Goal: Communication & Community: Share content

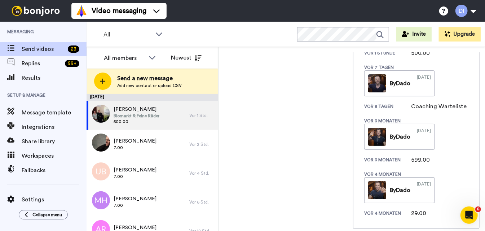
scroll to position [288, 0]
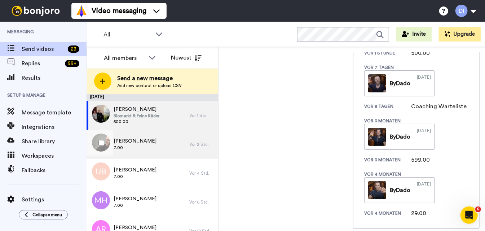
click at [155, 146] on div "Alexander Platt 7.00" at bounding box center [138, 144] width 103 height 29
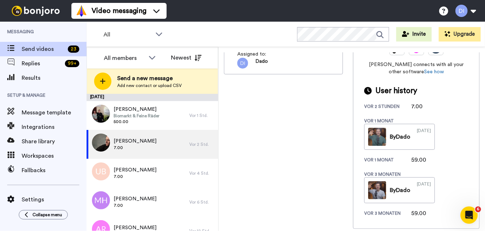
scroll to position [234, 0]
drag, startPoint x: 169, startPoint y: 144, endPoint x: 165, endPoint y: 143, distance: 4.2
click at [169, 144] on div "Alexander Platt 7.00" at bounding box center [138, 144] width 103 height 29
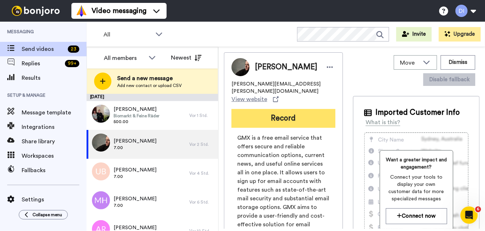
scroll to position [0, 0]
click at [283, 113] on button "Record" at bounding box center [284, 118] width 104 height 19
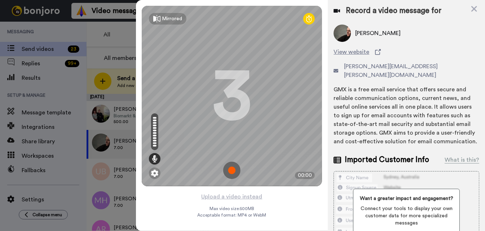
click at [231, 170] on img at bounding box center [231, 170] width 17 height 17
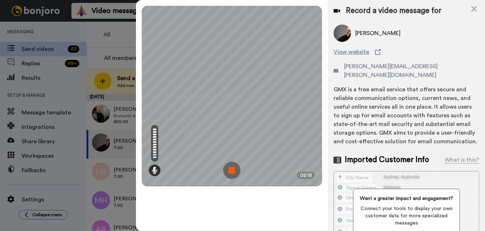
click at [231, 170] on img at bounding box center [231, 170] width 17 height 17
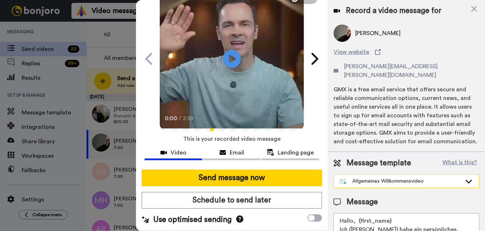
scroll to position [38, 0]
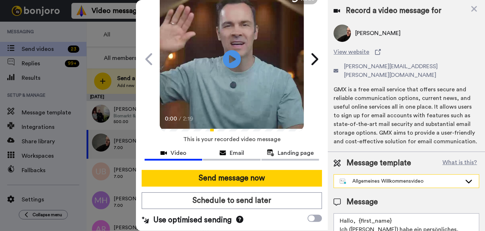
click at [406, 177] on div "Allgemeines Willkommensvideo" at bounding box center [401, 180] width 122 height 7
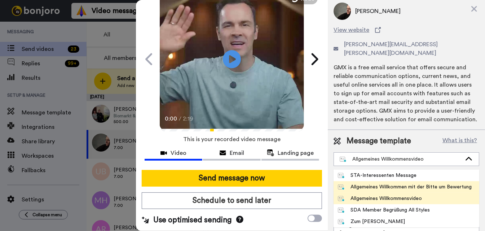
scroll to position [35, 0]
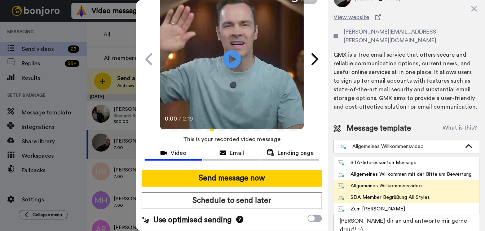
drag, startPoint x: 409, startPoint y: 189, endPoint x: 404, endPoint y: 187, distance: 4.8
click at [404, 194] on div "SDA Member Begrüßung All Styles" at bounding box center [384, 197] width 92 height 7
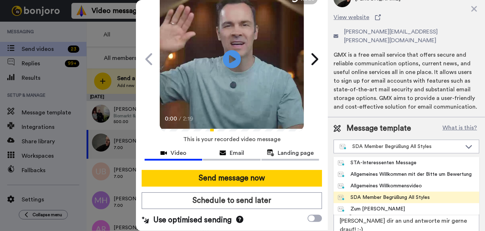
type textarea "Hallo, {first_name} Ich (Dado) habe ein persönliches, echtes Willkommensvideo f…"
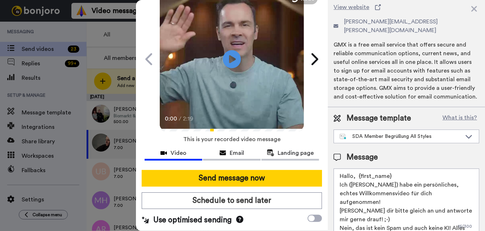
scroll to position [44, 0]
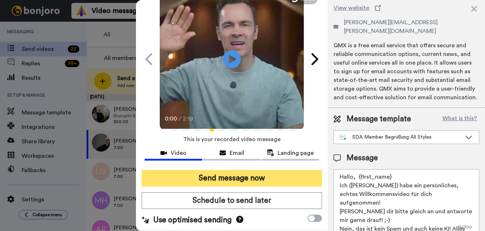
click at [262, 176] on button "Send message now" at bounding box center [232, 178] width 181 height 17
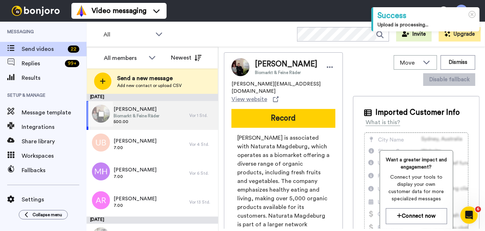
click at [167, 115] on div "[PERSON_NAME] Biomarkt & Feine Räder 500.00" at bounding box center [138, 115] width 103 height 29
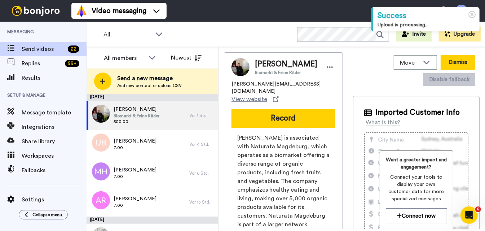
click at [460, 64] on button "Dismiss" at bounding box center [458, 62] width 35 height 14
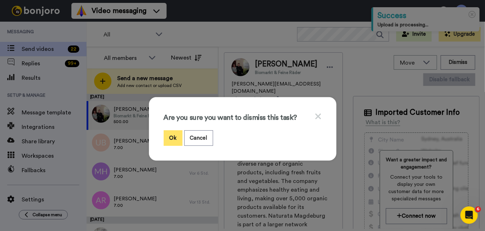
click at [175, 141] on button "Ok" at bounding box center [173, 138] width 19 height 16
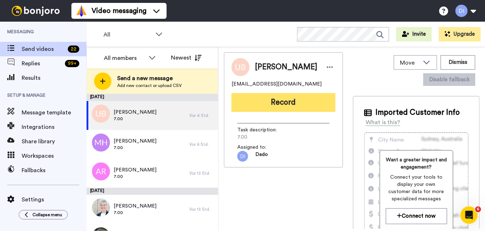
click at [283, 105] on button "Record" at bounding box center [284, 102] width 104 height 19
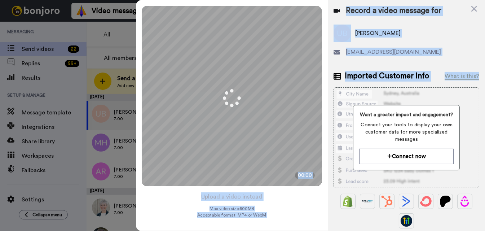
click at [293, 114] on div "Mirrored Redo 3 00:00 Upload a video instead Max video size: 500 MB Acceptable …" at bounding box center [310, 115] width 349 height 231
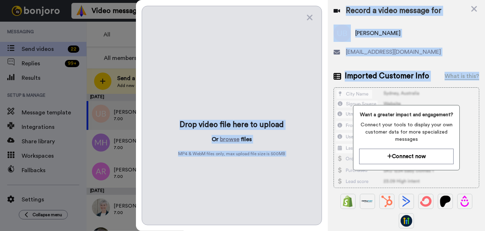
drag, startPoint x: 233, startPoint y: 169, endPoint x: 229, endPoint y: 168, distance: 4.1
click at [308, 20] on icon at bounding box center [310, 18] width 6 height 6
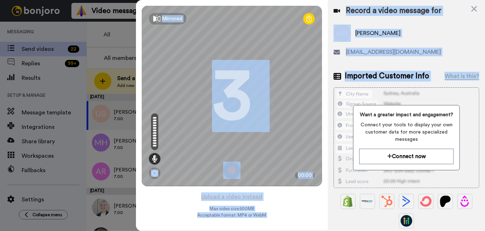
click at [234, 170] on img at bounding box center [231, 170] width 17 height 17
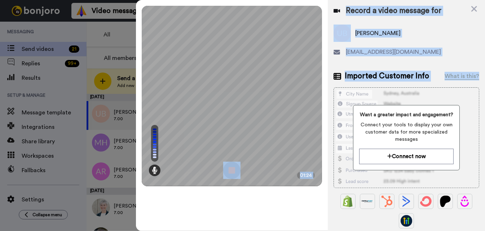
click at [234, 170] on img at bounding box center [231, 170] width 17 height 17
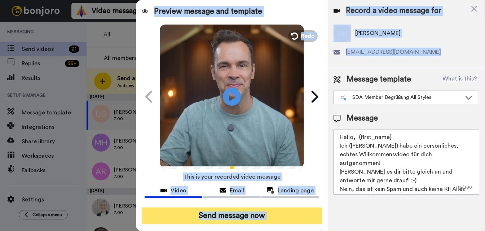
click at [255, 217] on button "Send message now" at bounding box center [232, 215] width 181 height 17
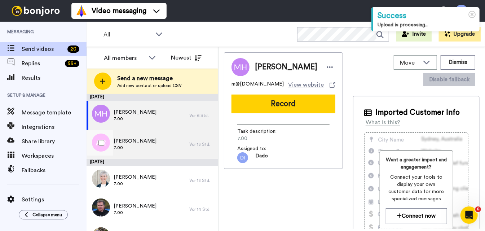
click at [154, 145] on div "Arvid Rosa 7.00" at bounding box center [138, 144] width 103 height 29
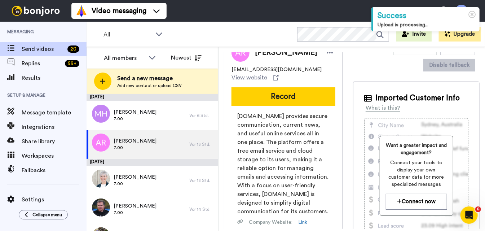
scroll to position [5, 0]
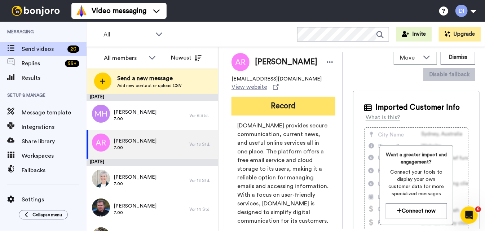
click at [282, 98] on button "Record" at bounding box center [284, 106] width 104 height 19
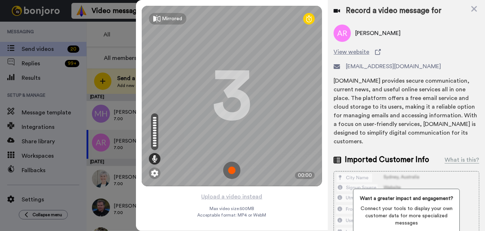
click at [231, 169] on img at bounding box center [231, 170] width 17 height 17
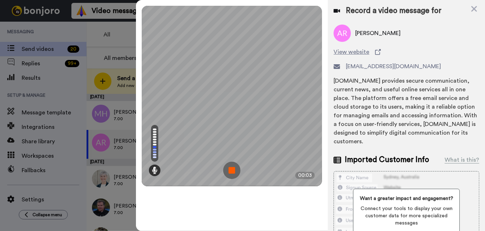
click at [234, 171] on img at bounding box center [231, 170] width 17 height 17
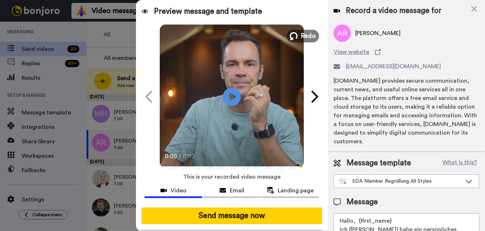
click at [303, 38] on span "Redo" at bounding box center [308, 35] width 15 height 9
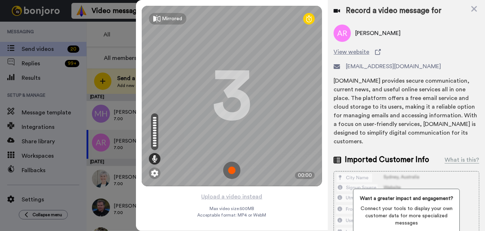
click at [234, 171] on img at bounding box center [231, 170] width 17 height 17
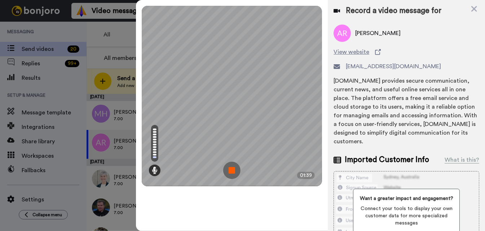
click at [232, 170] on img at bounding box center [231, 170] width 17 height 17
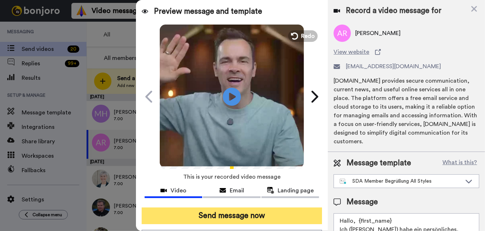
click at [253, 218] on button "Send message now" at bounding box center [232, 215] width 181 height 17
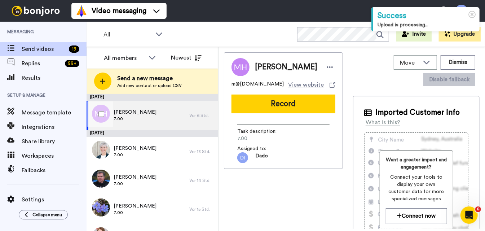
click at [150, 119] on span "7.00" at bounding box center [135, 119] width 43 height 6
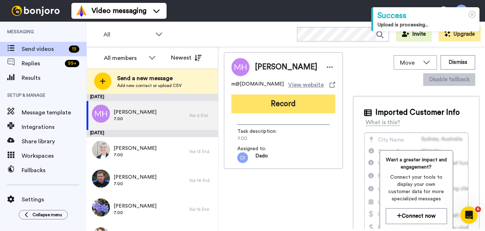
click at [284, 109] on button "Record" at bounding box center [284, 104] width 104 height 19
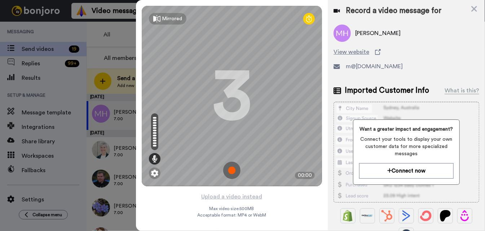
click at [234, 170] on img at bounding box center [231, 170] width 17 height 17
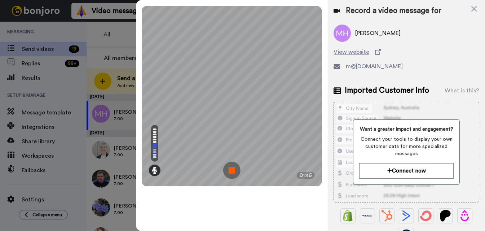
click at [234, 170] on img at bounding box center [231, 170] width 17 height 17
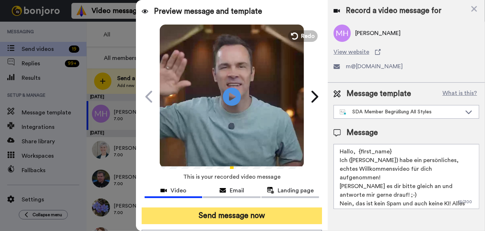
click at [245, 214] on button "Send message now" at bounding box center [232, 215] width 181 height 17
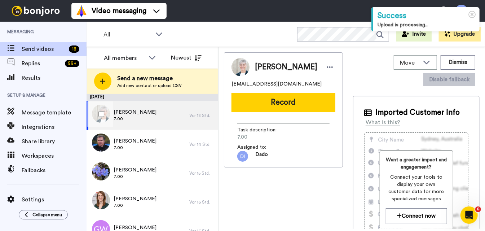
drag, startPoint x: 142, startPoint y: 115, endPoint x: 137, endPoint y: 116, distance: 4.4
click at [137, 116] on span "7.00" at bounding box center [135, 119] width 43 height 6
drag, startPoint x: 279, startPoint y: 105, endPoint x: 287, endPoint y: 107, distance: 8.2
click at [279, 106] on button "Record" at bounding box center [284, 102] width 104 height 19
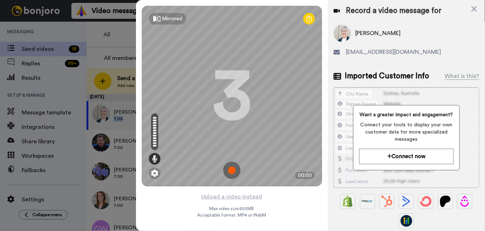
click at [233, 172] on img at bounding box center [231, 170] width 17 height 17
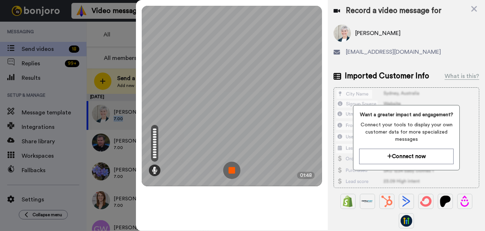
click at [230, 172] on img at bounding box center [231, 170] width 17 height 17
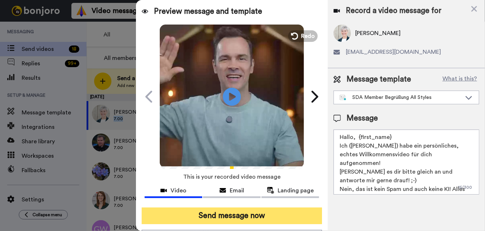
click at [253, 214] on button "Send message now" at bounding box center [232, 215] width 181 height 17
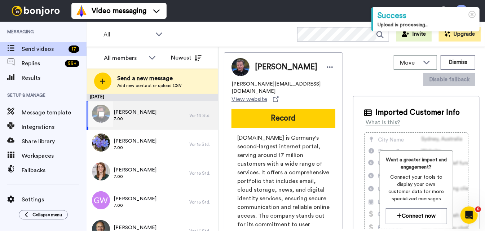
click at [153, 116] on div "Andreas Müller 7.00" at bounding box center [138, 115] width 103 height 29
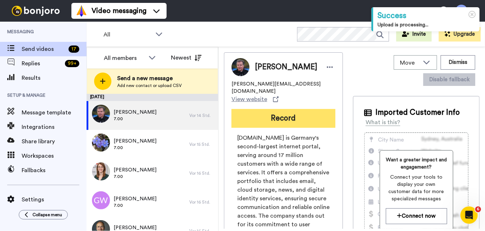
click at [275, 109] on button "Record" at bounding box center [284, 118] width 104 height 19
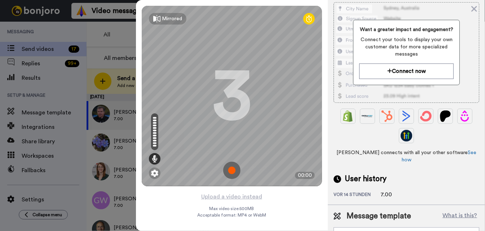
scroll to position [185, 0]
click at [232, 169] on img at bounding box center [231, 170] width 17 height 17
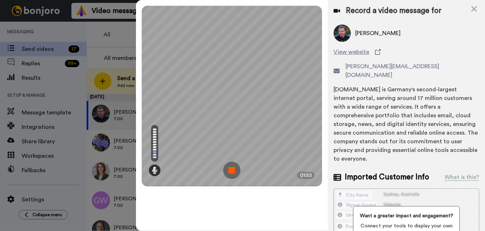
scroll to position [0, 0]
click at [234, 170] on img at bounding box center [231, 170] width 17 height 17
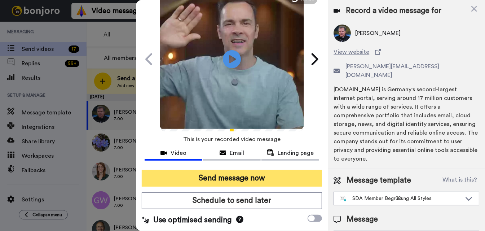
click at [256, 179] on button "Send message now" at bounding box center [232, 178] width 181 height 17
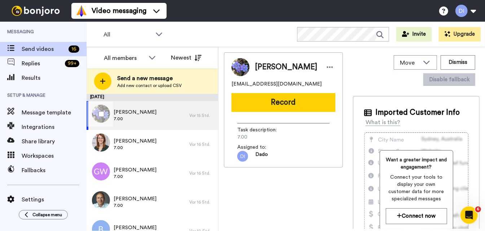
drag, startPoint x: 152, startPoint y: 113, endPoint x: 159, endPoint y: 113, distance: 6.9
click at [152, 113] on span "Manuela Harrasser" at bounding box center [135, 112] width 43 height 7
click at [297, 103] on button "Record" at bounding box center [284, 102] width 104 height 19
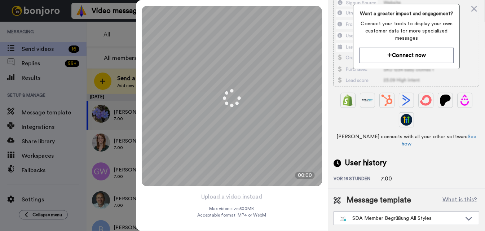
scroll to position [102, 0]
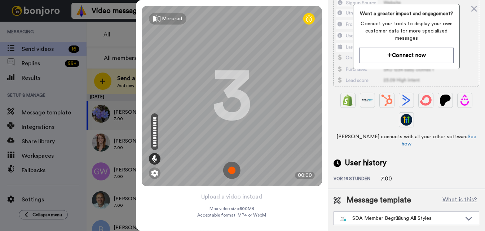
click at [233, 170] on img at bounding box center [231, 170] width 17 height 17
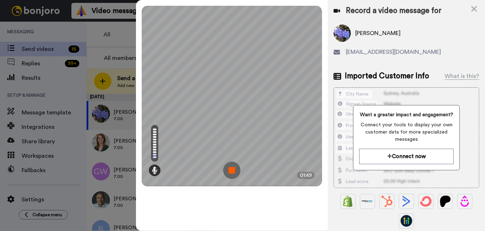
scroll to position [0, 0]
click at [234, 172] on img at bounding box center [231, 170] width 17 height 17
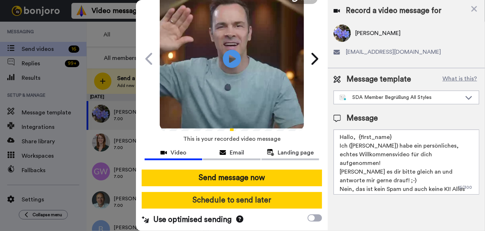
scroll to position [38, 0]
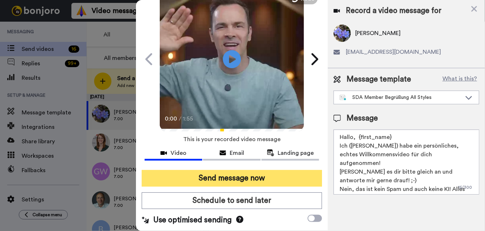
click at [250, 179] on button "Send message now" at bounding box center [232, 178] width 181 height 17
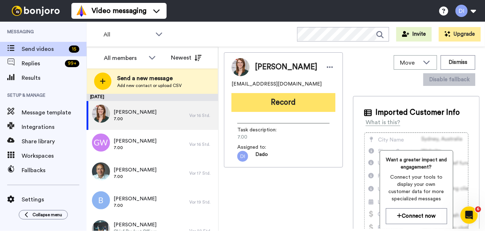
click at [273, 105] on button "Record" at bounding box center [284, 102] width 104 height 19
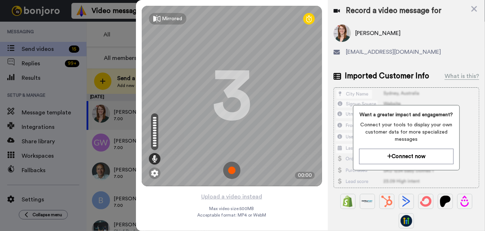
click at [232, 170] on img at bounding box center [231, 170] width 17 height 17
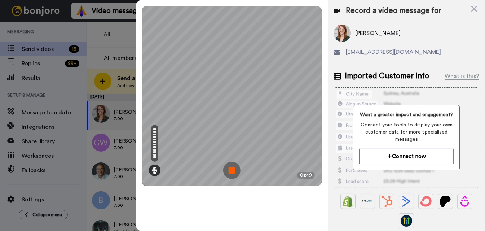
drag, startPoint x: 233, startPoint y: 169, endPoint x: 227, endPoint y: 168, distance: 6.2
click at [233, 169] on img at bounding box center [231, 170] width 17 height 17
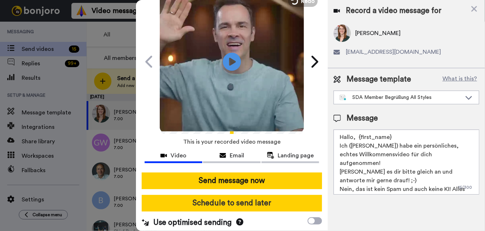
scroll to position [38, 0]
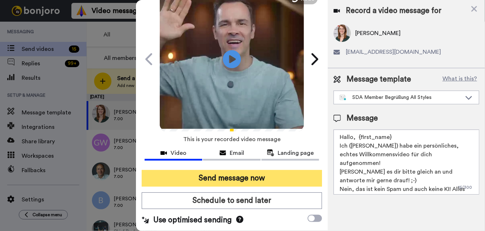
click at [251, 177] on button "Send message now" at bounding box center [232, 178] width 181 height 17
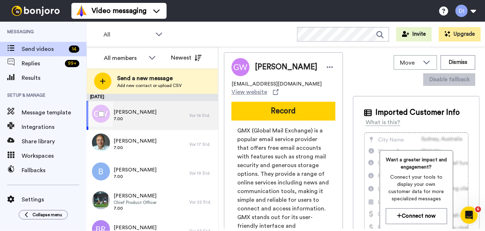
click at [145, 109] on span "Gabriele Wiltinger" at bounding box center [135, 112] width 43 height 7
click at [273, 105] on button "Record" at bounding box center [284, 111] width 104 height 19
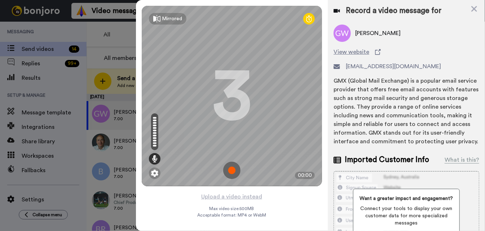
click at [234, 171] on img at bounding box center [231, 170] width 17 height 17
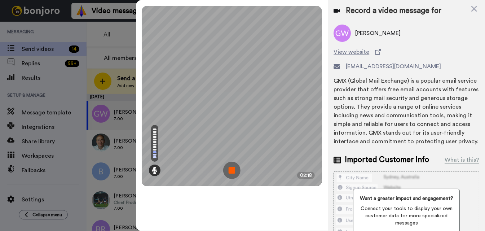
click at [231, 170] on img at bounding box center [231, 170] width 17 height 17
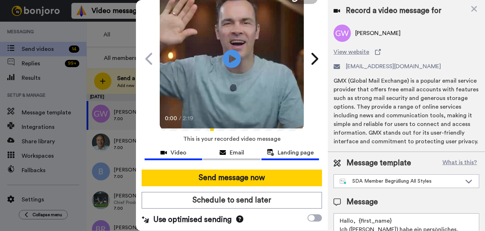
scroll to position [38, 0]
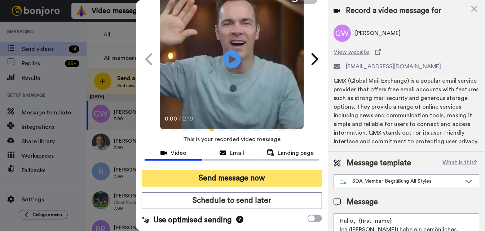
click at [240, 180] on button "Send message now" at bounding box center [232, 178] width 181 height 17
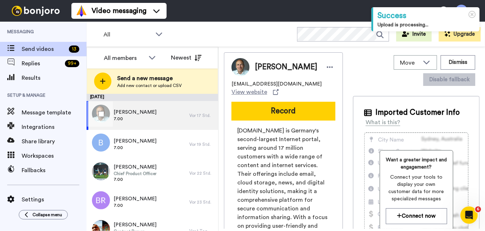
click at [153, 113] on div "Ulf Weise 7.00" at bounding box center [138, 115] width 103 height 29
click at [285, 105] on button "Record" at bounding box center [284, 111] width 104 height 19
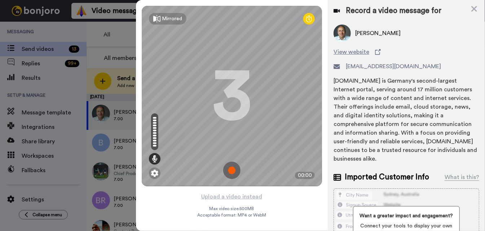
click at [233, 172] on img at bounding box center [231, 170] width 17 height 17
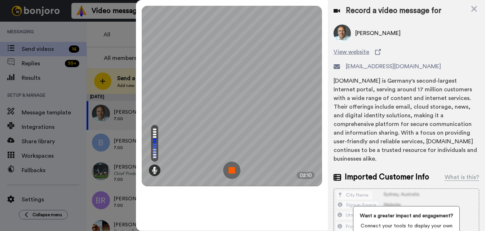
click at [233, 171] on img at bounding box center [231, 170] width 17 height 17
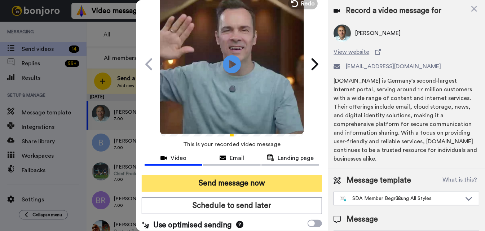
scroll to position [33, 0]
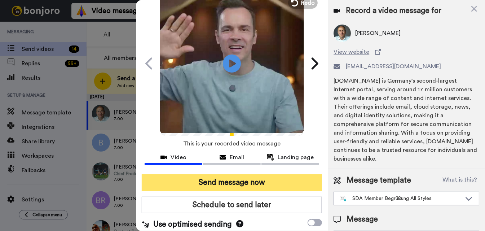
click at [250, 181] on button "Send message now" at bounding box center [232, 182] width 181 height 17
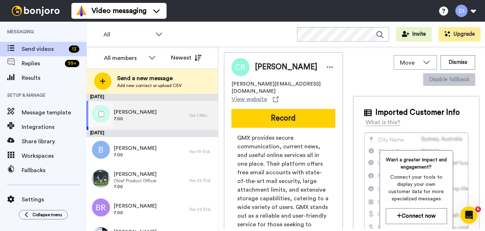
click at [158, 114] on div "[PERSON_NAME] 7.00" at bounding box center [138, 115] width 103 height 29
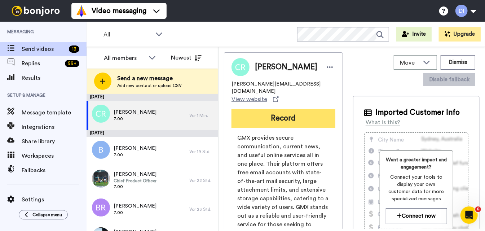
click at [278, 109] on button "Record" at bounding box center [284, 118] width 104 height 19
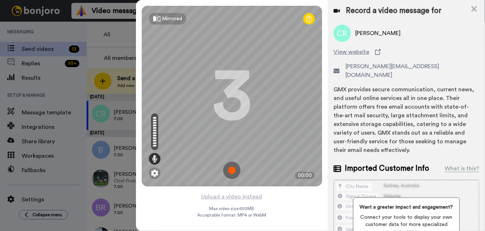
click at [232, 169] on img at bounding box center [231, 170] width 17 height 17
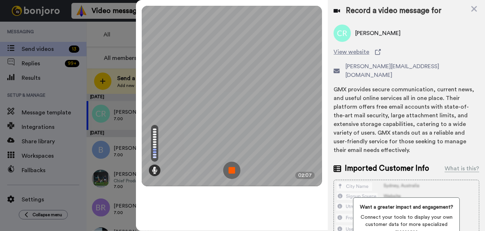
click at [231, 170] on img at bounding box center [231, 170] width 17 height 17
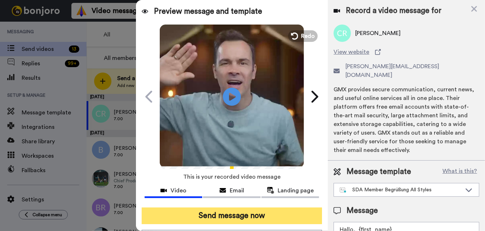
click at [240, 217] on button "Send message now" at bounding box center [232, 215] width 181 height 17
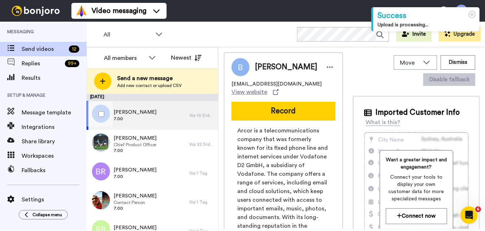
drag, startPoint x: 144, startPoint y: 110, endPoint x: 157, endPoint y: 110, distance: 12.3
click at [144, 110] on span "[PERSON_NAME]" at bounding box center [135, 112] width 43 height 7
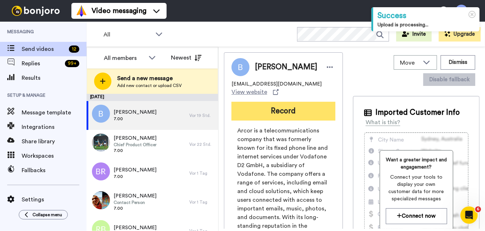
click at [279, 106] on button "Record" at bounding box center [284, 111] width 104 height 19
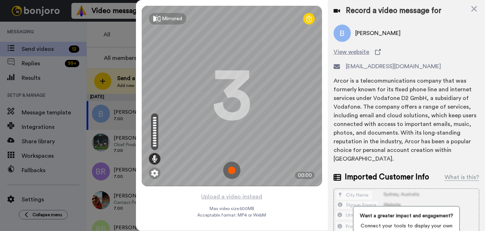
click at [229, 169] on img at bounding box center [231, 170] width 17 height 17
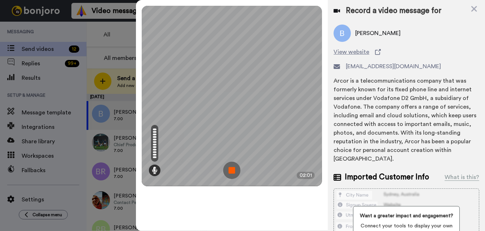
click at [229, 169] on img at bounding box center [231, 170] width 17 height 17
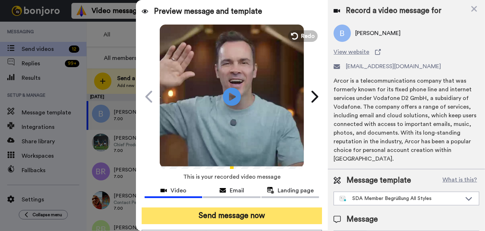
click at [254, 214] on button "Send message now" at bounding box center [232, 215] width 181 height 17
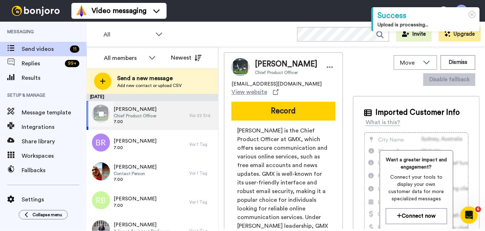
click at [155, 114] on span "Chief Product Officer" at bounding box center [135, 116] width 43 height 6
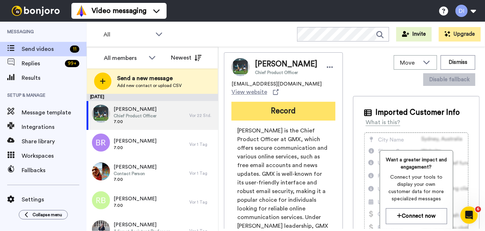
click at [293, 104] on button "Record" at bounding box center [284, 111] width 104 height 19
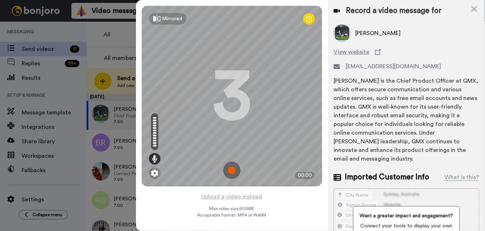
click at [231, 170] on img at bounding box center [231, 170] width 17 height 17
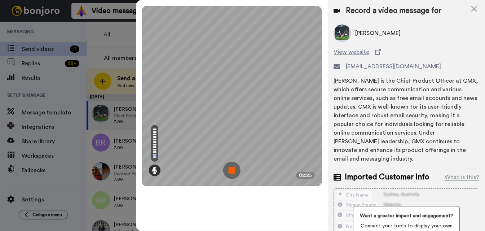
click at [234, 172] on img at bounding box center [231, 170] width 17 height 17
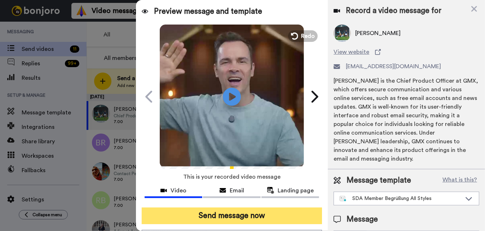
click at [271, 212] on button "Send message now" at bounding box center [232, 215] width 181 height 17
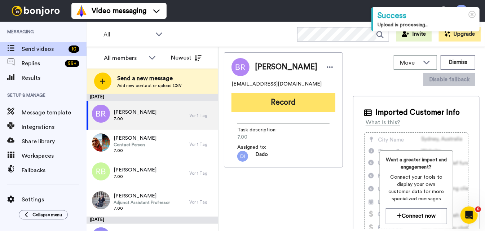
click at [282, 105] on button "Record" at bounding box center [284, 102] width 104 height 19
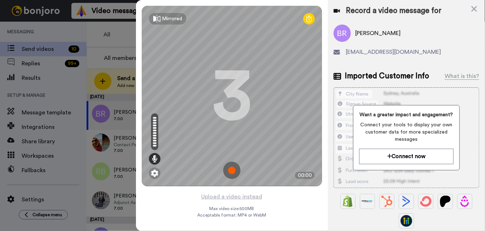
click at [233, 166] on img at bounding box center [231, 170] width 17 height 17
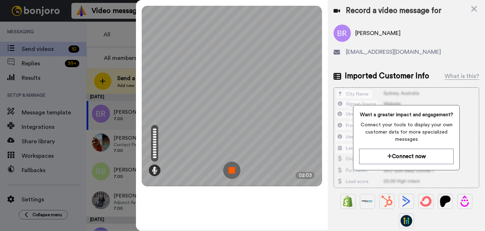
click at [233, 171] on img at bounding box center [231, 170] width 17 height 17
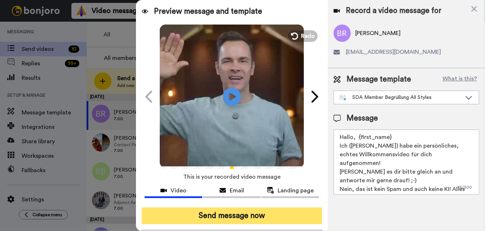
click at [266, 214] on button "Send message now" at bounding box center [232, 215] width 181 height 17
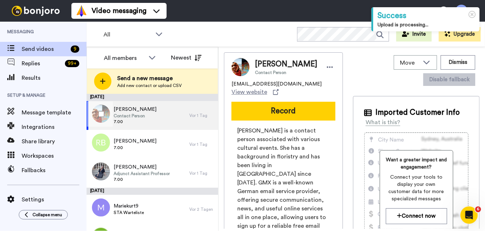
click at [153, 117] on div "[PERSON_NAME] Contact Person 7.00" at bounding box center [138, 115] width 103 height 29
click at [290, 110] on button "Record" at bounding box center [284, 111] width 104 height 19
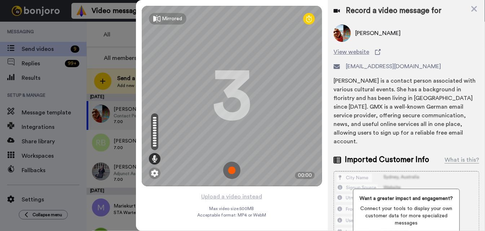
click at [232, 169] on img at bounding box center [231, 170] width 17 height 17
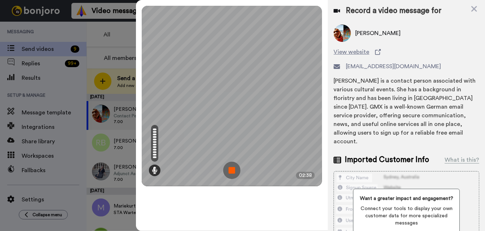
click at [232, 168] on img at bounding box center [231, 170] width 17 height 17
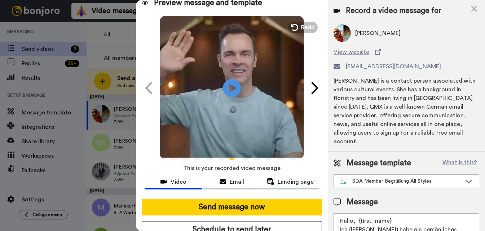
scroll to position [9, 0]
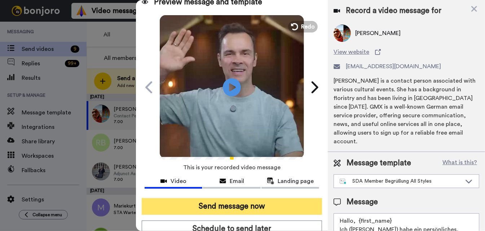
click at [237, 209] on button "Send message now" at bounding box center [232, 206] width 181 height 17
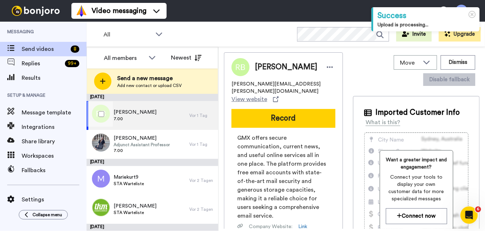
click at [147, 115] on div "Ramona Barie 7.00" at bounding box center [138, 115] width 103 height 29
click at [283, 122] on div "Ramona Barie ramona.nguyen@gmx.de View website Record GMX offers secure communi…" at bounding box center [283, 171] width 119 height 238
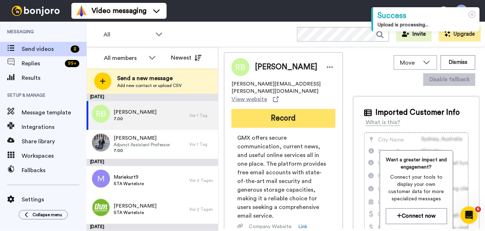
click at [283, 113] on button "Record" at bounding box center [284, 118] width 104 height 19
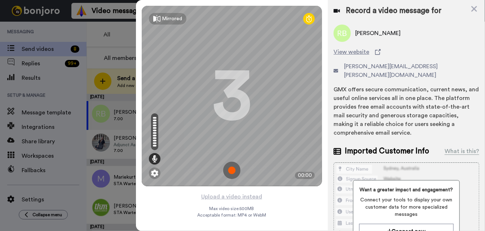
click at [230, 170] on img at bounding box center [231, 170] width 17 height 17
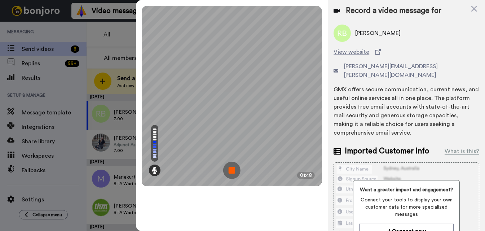
click at [231, 170] on img at bounding box center [231, 170] width 17 height 17
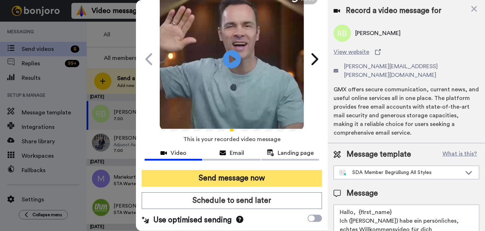
click at [258, 175] on button "Send message now" at bounding box center [232, 178] width 181 height 17
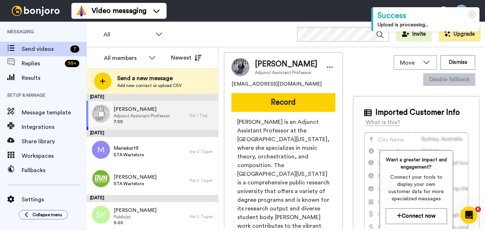
click at [145, 117] on span "Adjunct Assistant Professor" at bounding box center [142, 116] width 56 height 6
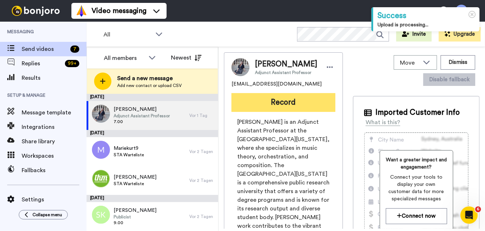
click at [277, 103] on button "Record" at bounding box center [284, 102] width 104 height 19
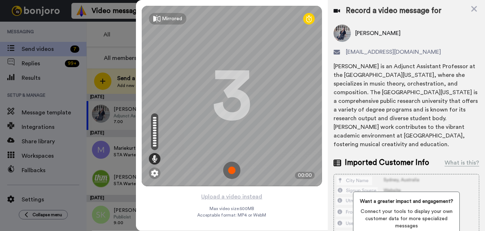
click at [232, 167] on img at bounding box center [231, 170] width 17 height 17
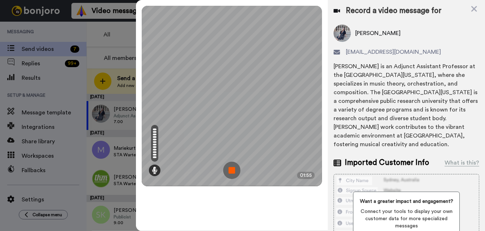
click at [234, 168] on img at bounding box center [231, 170] width 17 height 17
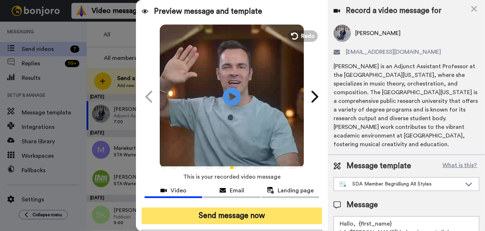
click at [267, 220] on button "Send message now" at bounding box center [232, 215] width 181 height 17
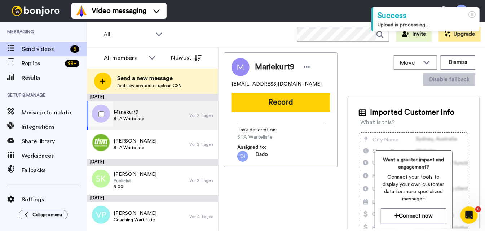
click at [128, 117] on span "STA Warteliste" at bounding box center [129, 119] width 30 height 6
click at [146, 114] on div "Mariekurt9 STA Warteliste" at bounding box center [138, 115] width 103 height 29
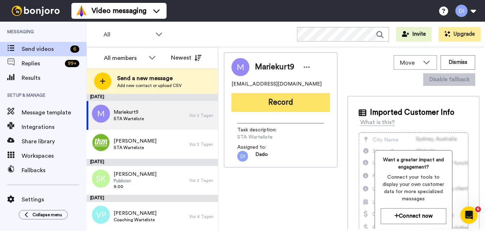
click at [284, 99] on button "Record" at bounding box center [281, 102] width 98 height 19
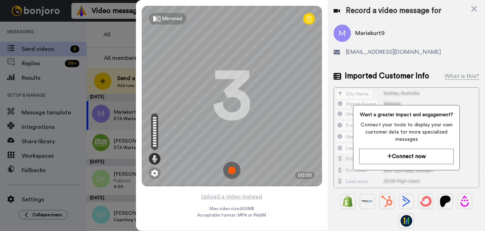
drag, startPoint x: 232, startPoint y: 168, endPoint x: 229, endPoint y: 167, distance: 3.7
click at [230, 168] on img at bounding box center [231, 170] width 17 height 17
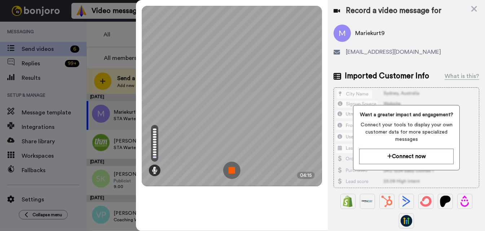
click at [234, 169] on img at bounding box center [231, 170] width 17 height 17
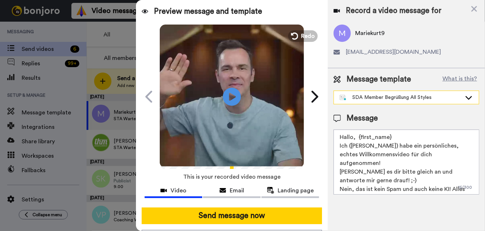
click at [403, 99] on div "SDA Member Begrüßung All Styles" at bounding box center [401, 97] width 122 height 7
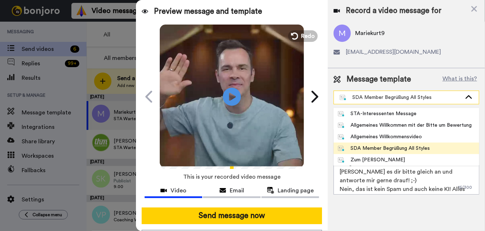
click at [391, 100] on div "SDA Member Begrüßung All Styles" at bounding box center [401, 97] width 122 height 7
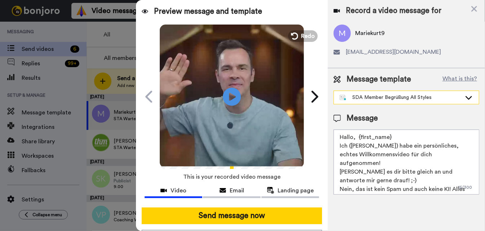
click at [391, 97] on div "SDA Member Begrüßung All Styles" at bounding box center [401, 97] width 122 height 7
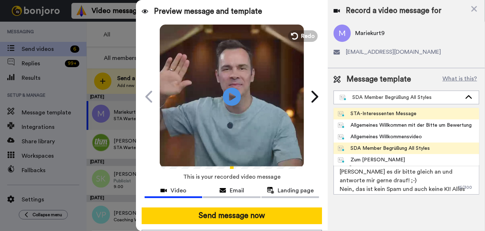
click at [382, 111] on div "STA-Interessenten Message" at bounding box center [377, 113] width 79 height 7
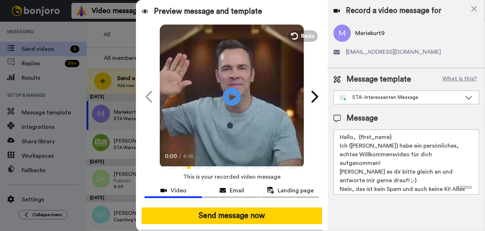
type textarea "Hallo, {first_name} Ich ([PERSON_NAME]) habe ein persönliches, echtes Video für…"
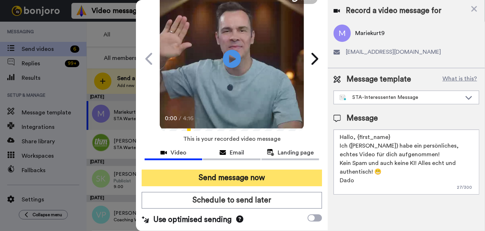
scroll to position [38, 0]
click at [232, 177] on button "Send message now" at bounding box center [232, 178] width 181 height 17
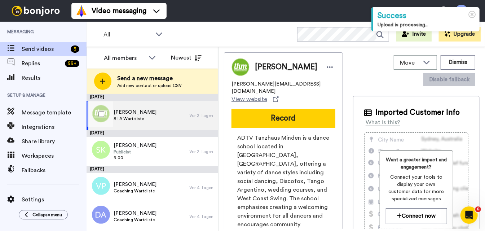
click at [142, 116] on span "STA Warteliste" at bounding box center [135, 119] width 43 height 6
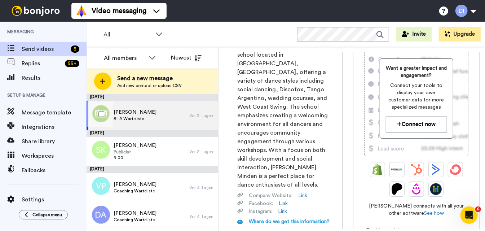
click at [148, 116] on div "Dominik STA Warteliste" at bounding box center [138, 115] width 103 height 29
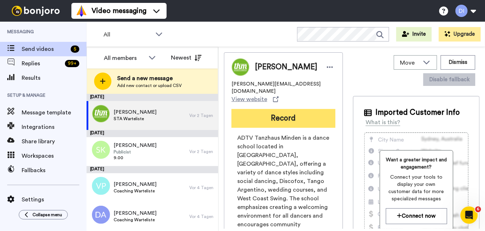
click at [282, 113] on button "Record" at bounding box center [284, 118] width 104 height 19
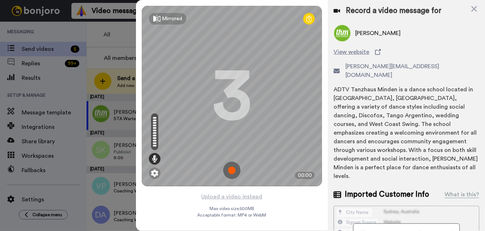
click at [233, 172] on img at bounding box center [231, 170] width 17 height 17
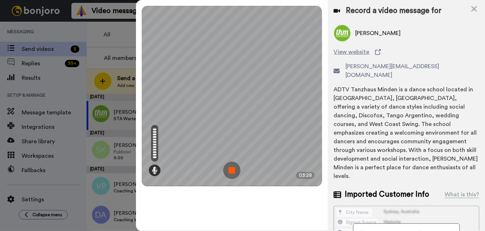
click at [235, 169] on img at bounding box center [231, 170] width 17 height 17
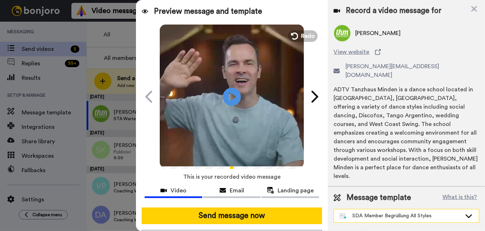
click at [375, 212] on div "SDA Member Begrüßung All Styles" at bounding box center [401, 215] width 122 height 7
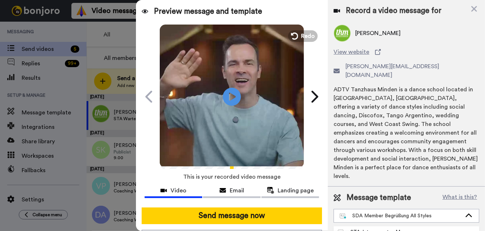
drag, startPoint x: 389, startPoint y: 203, endPoint x: 377, endPoint y: 202, distance: 11.2
click at [388, 228] on div "STA-Interessenten Message" at bounding box center [377, 231] width 79 height 7
type textarea "Hallo, {first_name} Ich (Dado) habe ein persönliches, echtes Video für dich auf…"
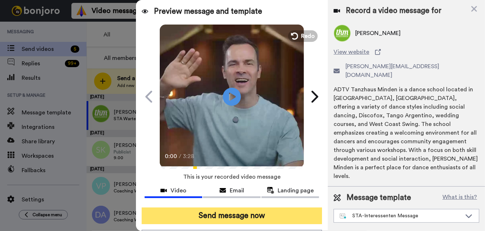
click at [237, 217] on button "Send message now" at bounding box center [232, 215] width 181 height 17
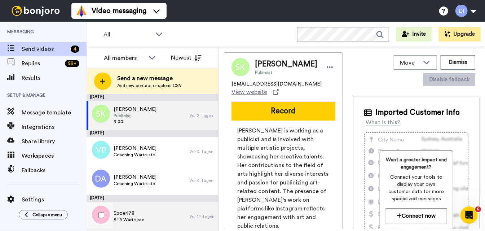
click at [145, 216] on div "Spoerl78 STA Warteliste" at bounding box center [138, 216] width 103 height 29
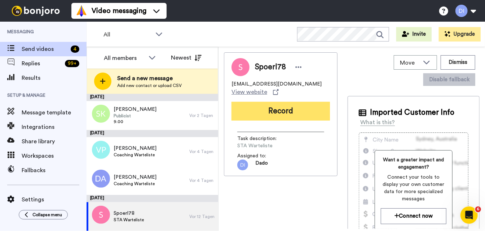
click at [280, 102] on button "Record" at bounding box center [281, 111] width 98 height 19
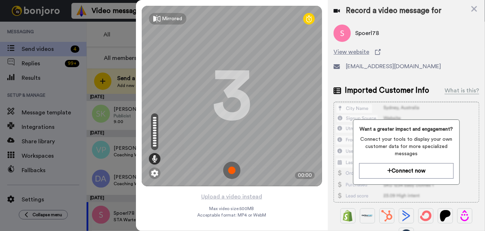
click at [236, 171] on img at bounding box center [231, 170] width 17 height 17
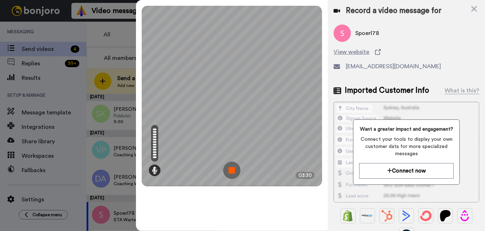
click at [235, 170] on img at bounding box center [231, 170] width 17 height 17
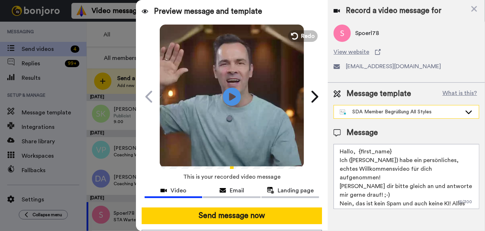
click at [391, 113] on div "SDA Member Begrüßung All Styles" at bounding box center [401, 111] width 122 height 7
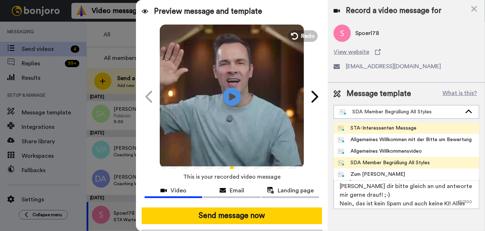
click at [391, 128] on div "STA-Interessenten Message" at bounding box center [377, 127] width 79 height 7
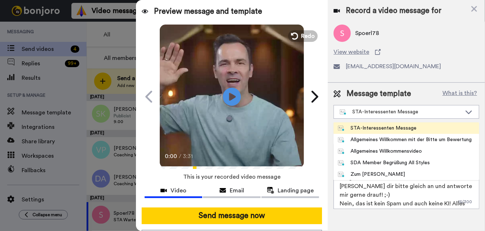
type textarea "Hallo, {first_name} Ich (Dado) habe ein persönliches, echtes Video für dich auf…"
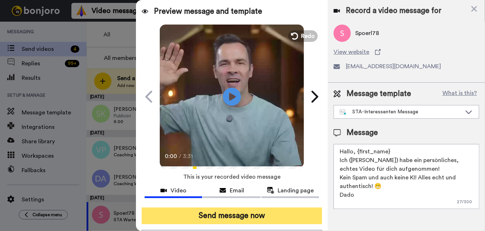
click at [237, 214] on button "Send message now" at bounding box center [232, 215] width 181 height 17
